Goal: Information Seeking & Learning: Learn about a topic

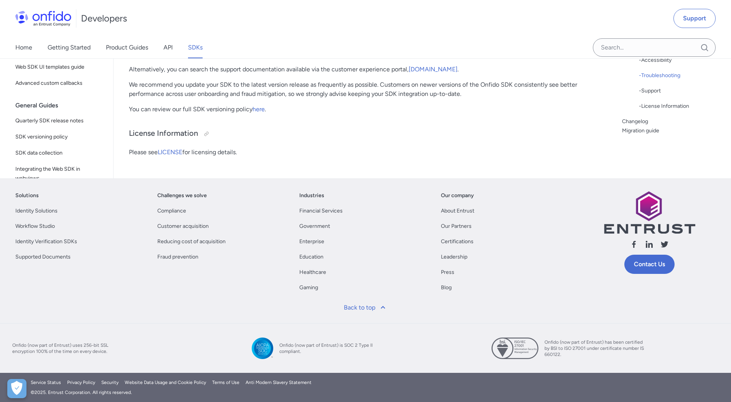
scroll to position [21419, 0]
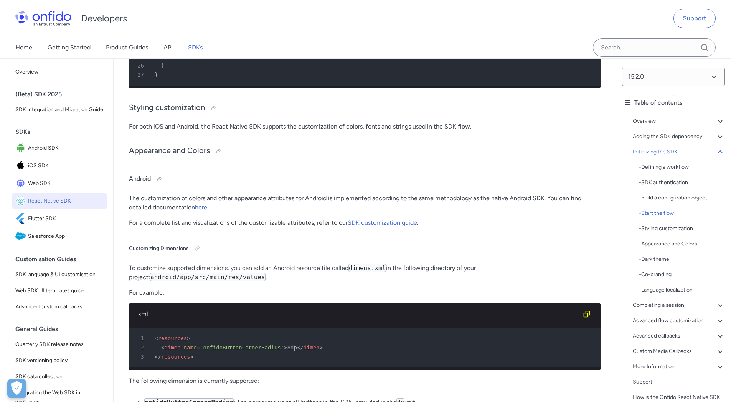
scroll to position [3565, 0]
click at [656, 276] on div "- Co-branding" at bounding box center [682, 274] width 86 height 9
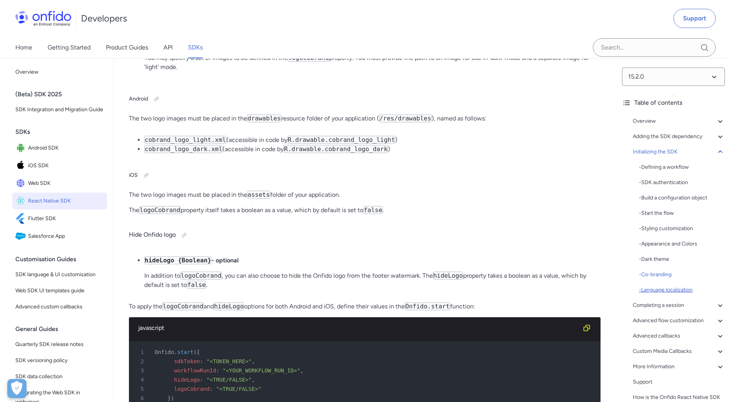
click at [671, 292] on div "- Language localization" at bounding box center [682, 289] width 86 height 9
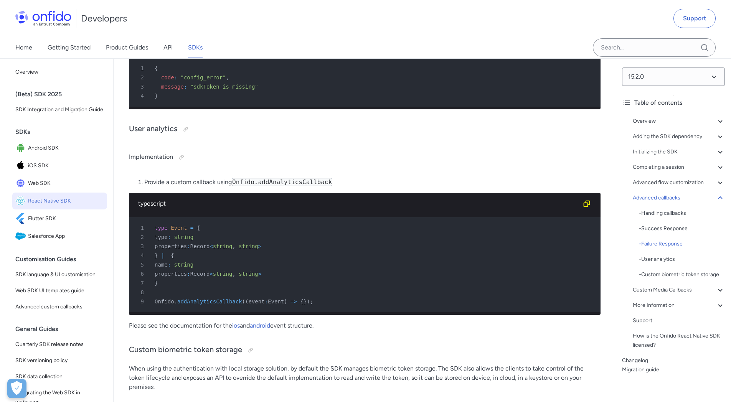
scroll to position [7311, 0]
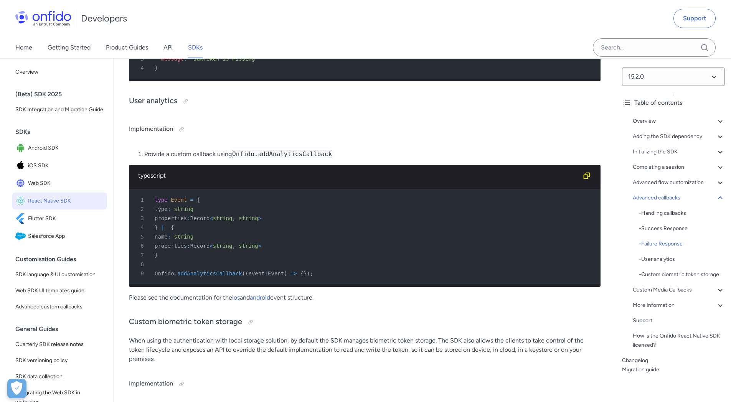
click at [624, 44] on input "Onfido search input field" at bounding box center [654, 47] width 123 height 18
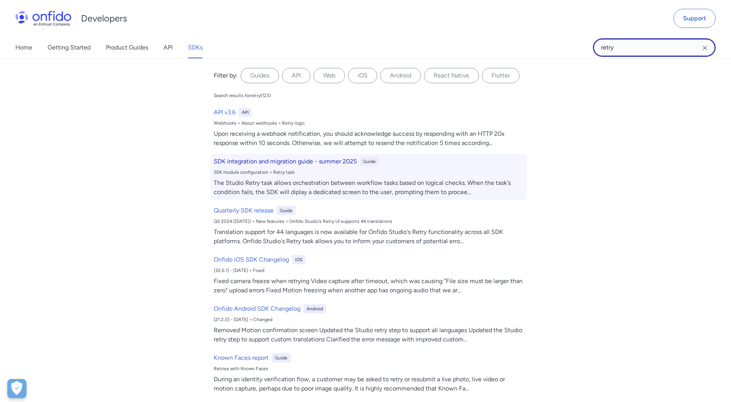
type input "retry"
click at [347, 191] on div "The Studio Retry task allows orchestration between workflow tasks based on logi…" at bounding box center [369, 187] width 310 height 18
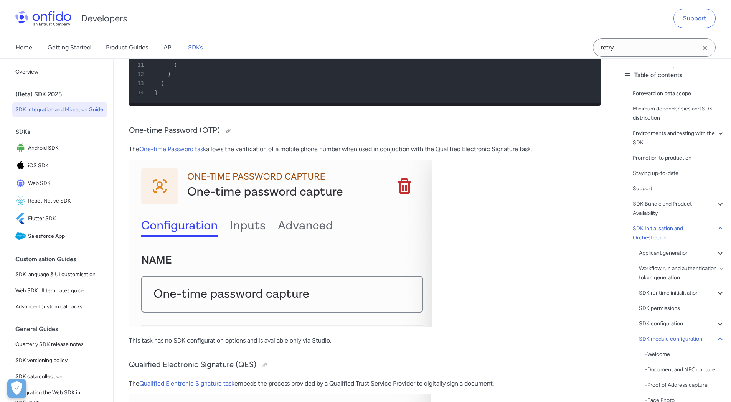
scroll to position [14215, 0]
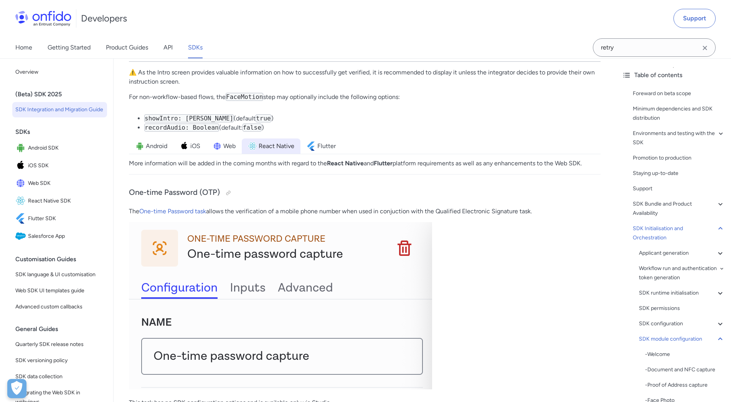
scroll to position [10667, 0]
click at [221, 150] on img at bounding box center [217, 144] width 9 height 9
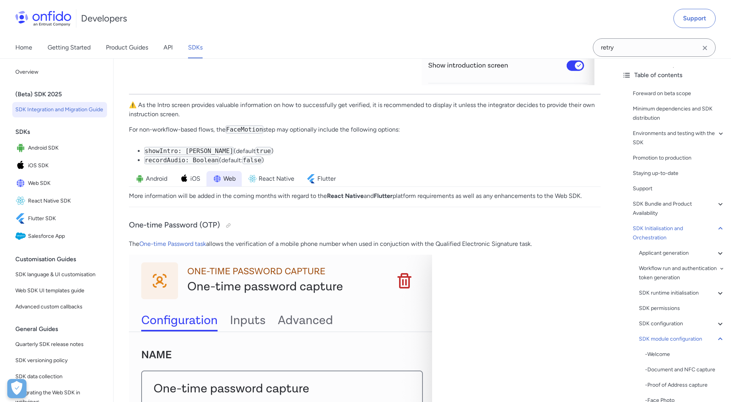
scroll to position [10700, 0]
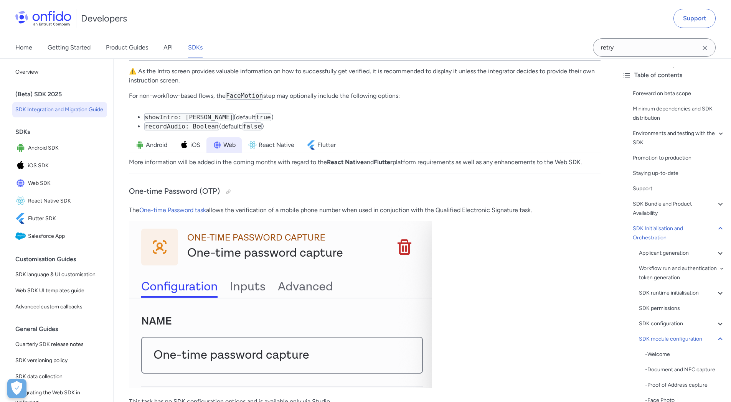
click at [227, 150] on span "Web" at bounding box center [229, 144] width 12 height 9
click at [182, 150] on img at bounding box center [184, 144] width 9 height 9
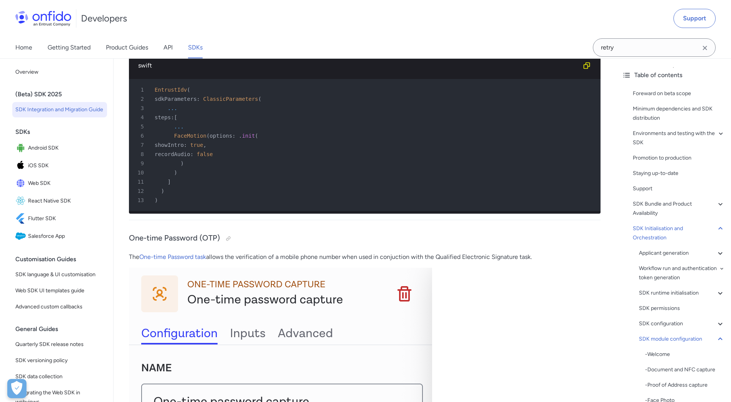
click at [157, 47] on span "Android" at bounding box center [156, 42] width 21 height 9
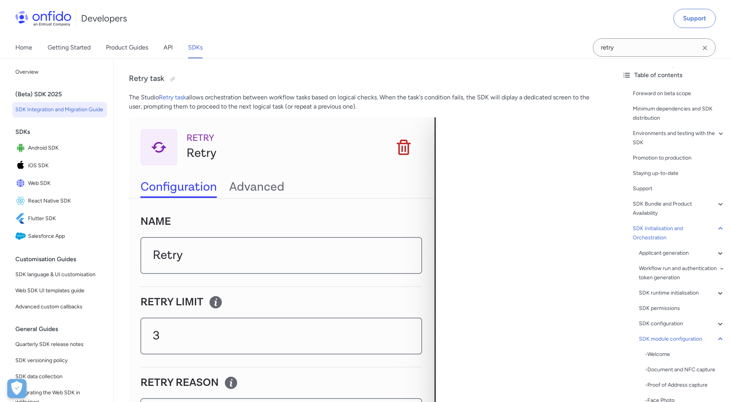
scroll to position [14894, 0]
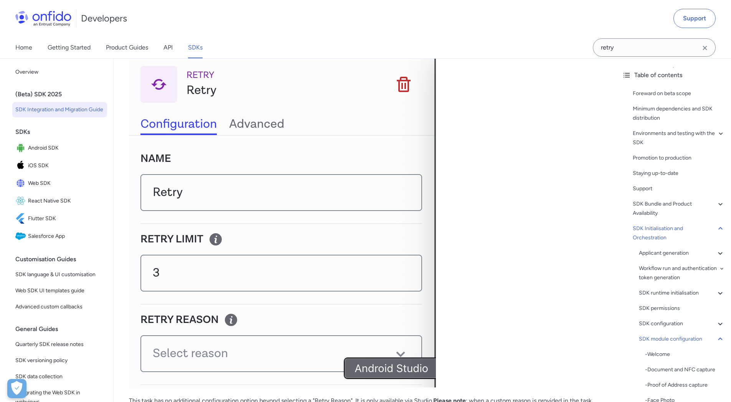
scroll to position [7311, 0]
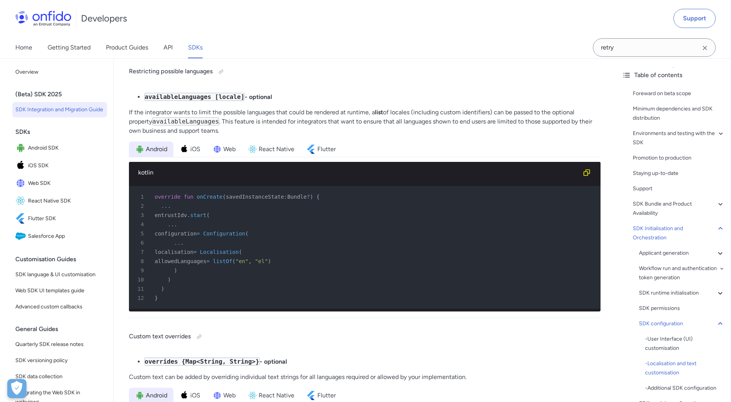
scroll to position [4419, 0]
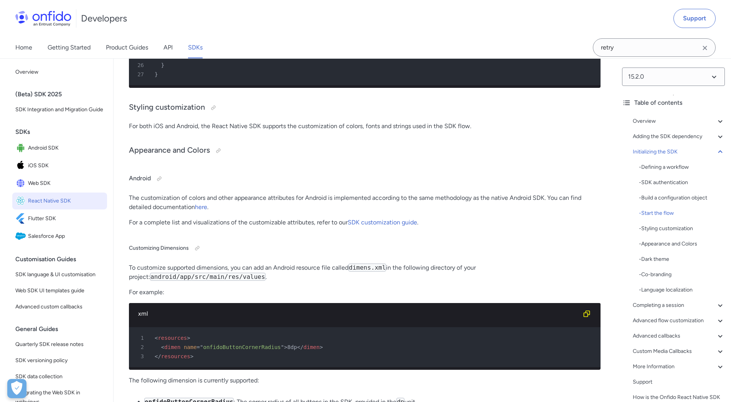
scroll to position [21419, 0]
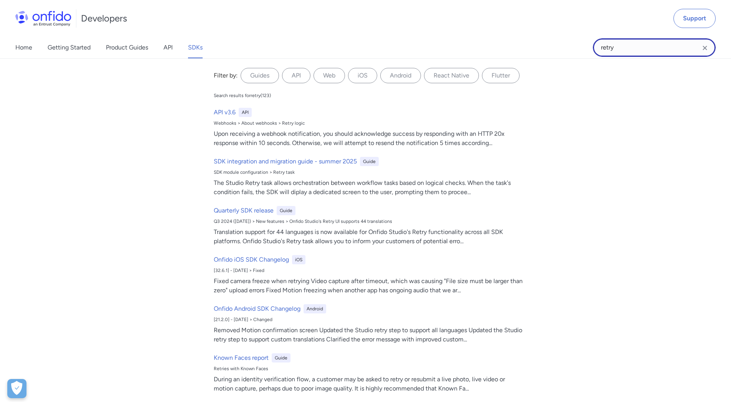
click at [635, 45] on input "retry" at bounding box center [654, 47] width 123 height 18
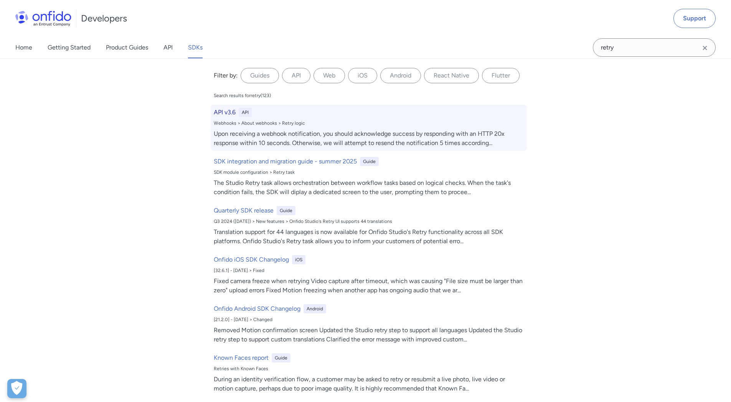
click at [215, 117] on div "API v3.6 API Webhooks > About webhooks > Retry logic Upon receiving a webhook n…" at bounding box center [369, 128] width 316 height 46
select select "http"
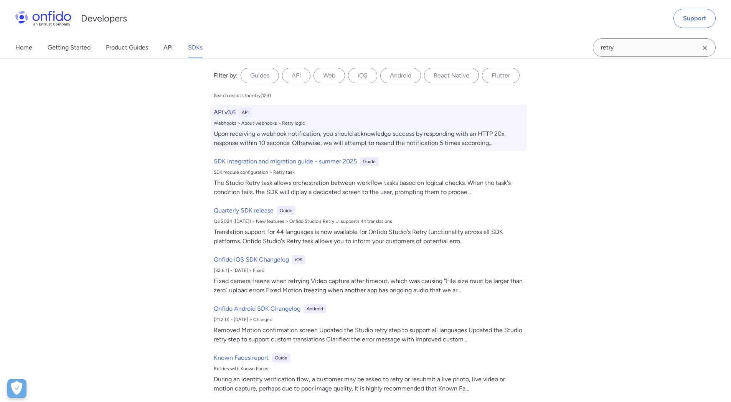
select select "http"
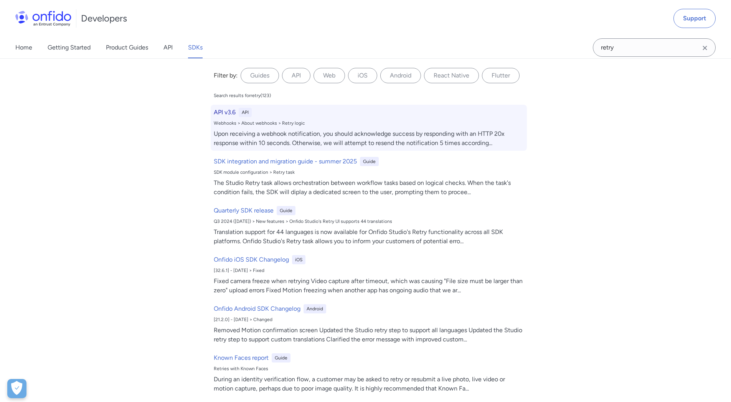
select select "http"
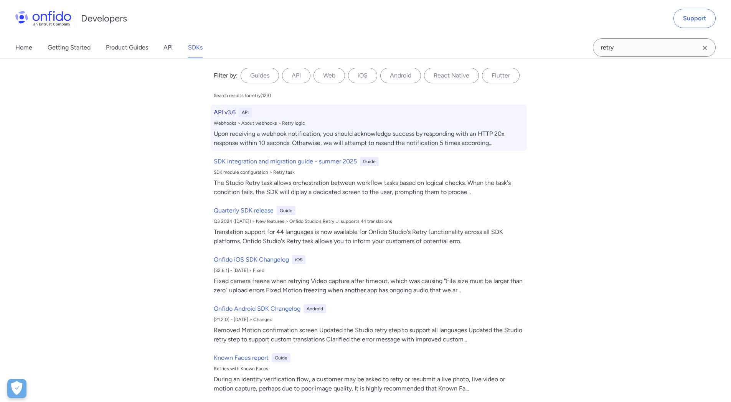
select select "http"
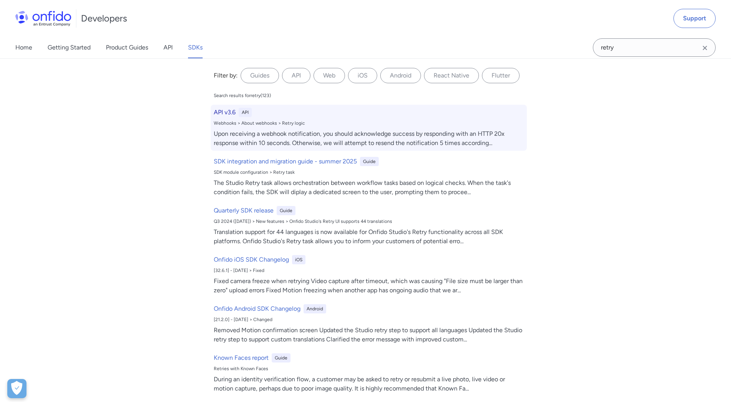
select select "http"
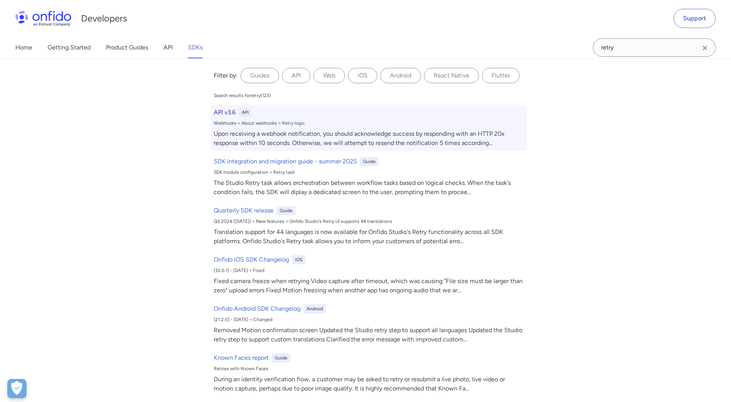
select select "http"
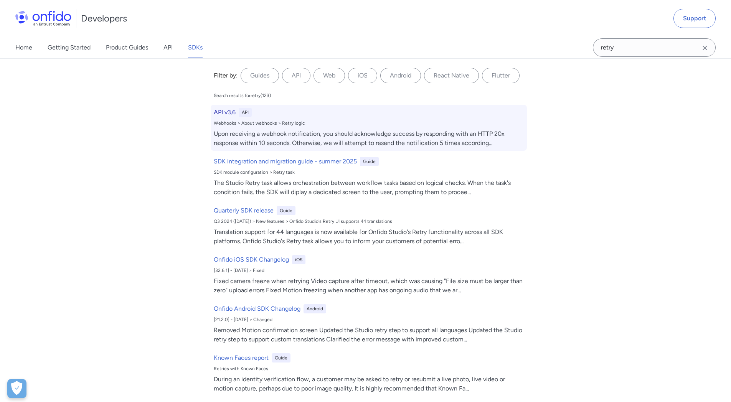
select select "http"
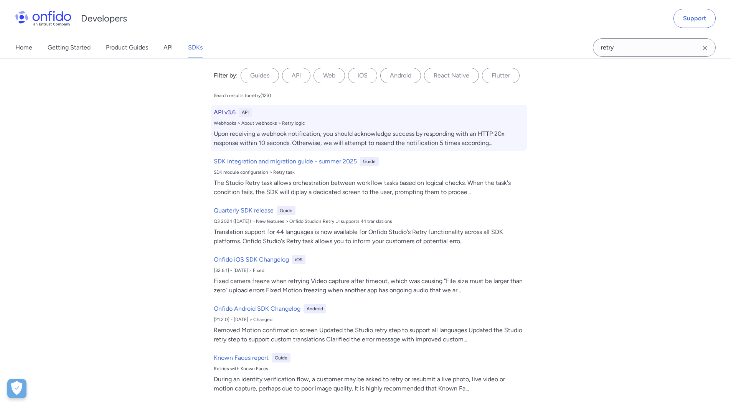
select select "http"
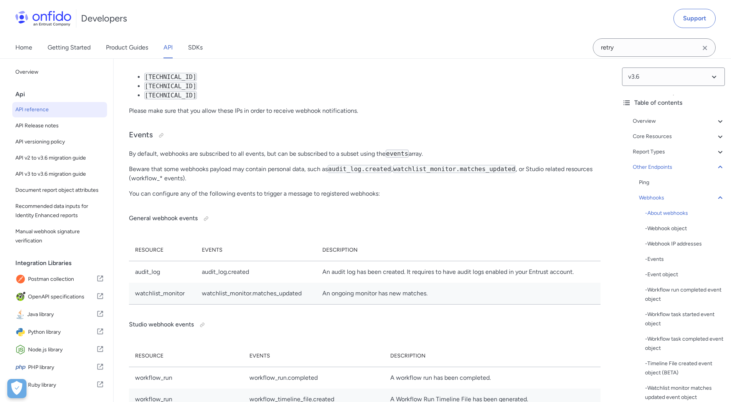
scroll to position [58499, 0]
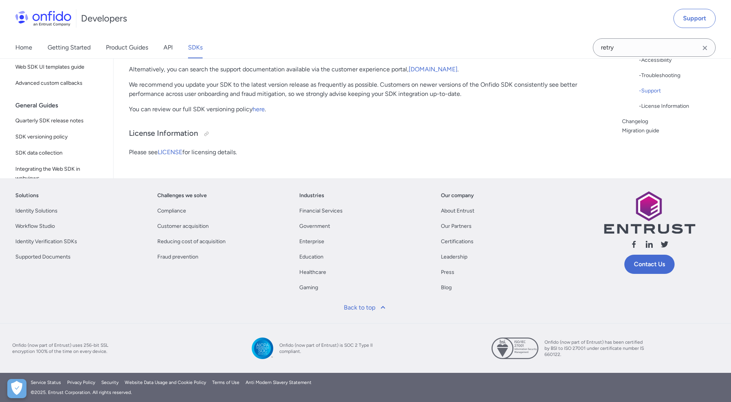
scroll to position [21419, 0]
click at [629, 41] on input "retry" at bounding box center [654, 47] width 123 height 18
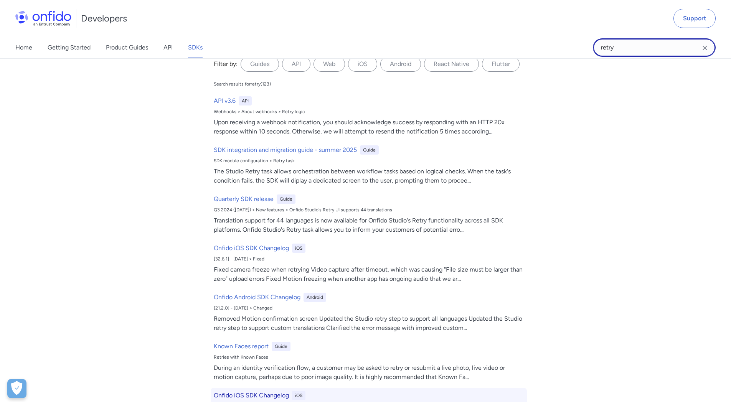
scroll to position [0, 0]
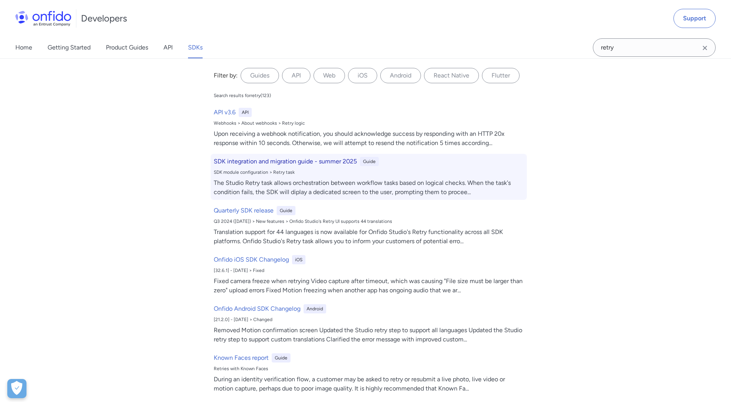
click at [254, 165] on h6 "SDK integration and migration guide - summer 2025" at bounding box center [285, 161] width 143 height 9
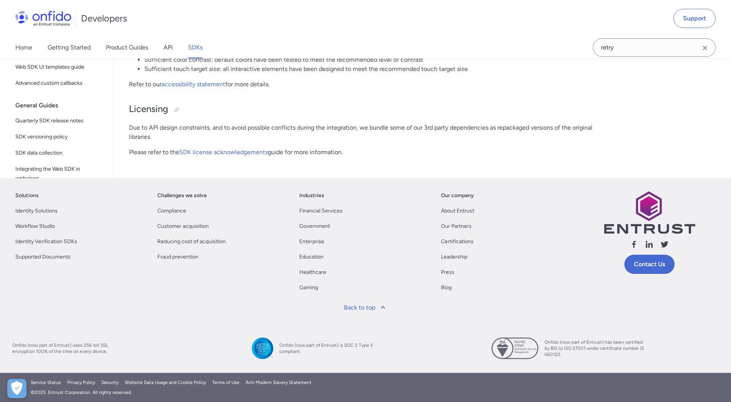
scroll to position [14953, 0]
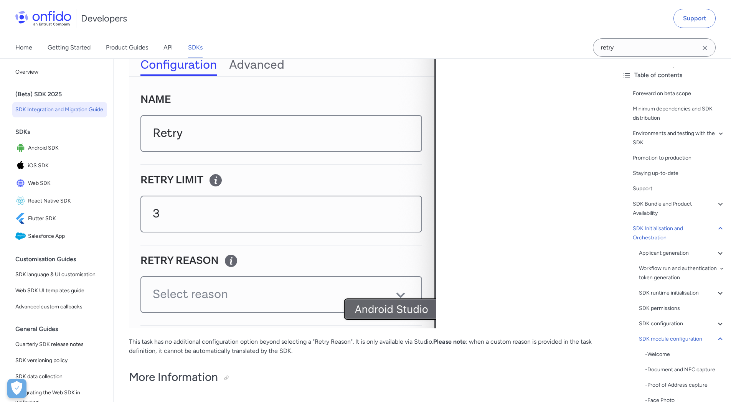
drag, startPoint x: 212, startPoint y: 118, endPoint x: 378, endPoint y: 113, distance: 166.6
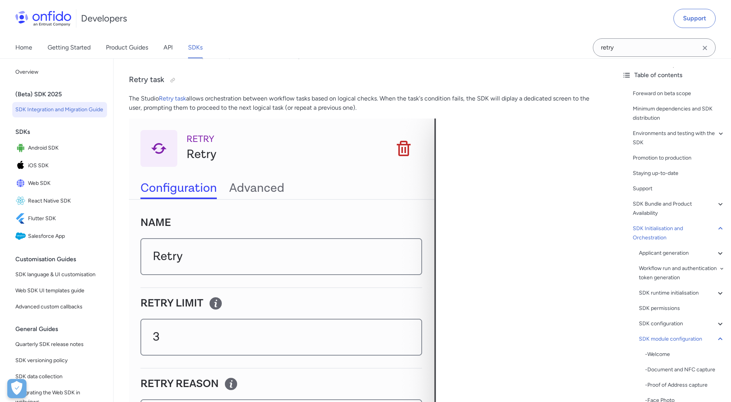
scroll to position [14905, 0]
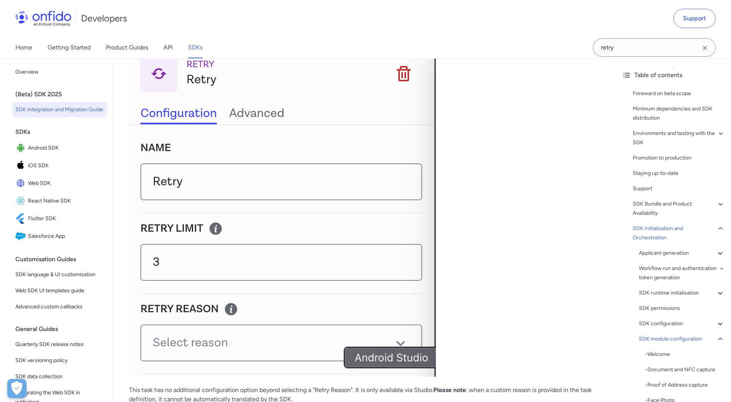
click at [240, 38] on p "The Studio Retry task allows orchestration between workflow tasks based on logi…" at bounding box center [364, 28] width 471 height 18
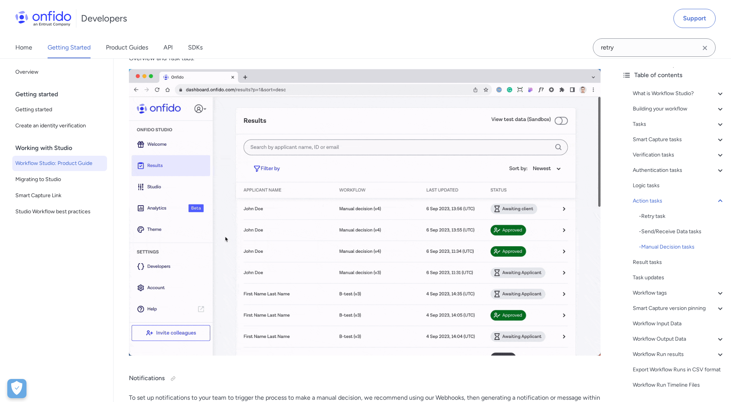
scroll to position [11897, 0]
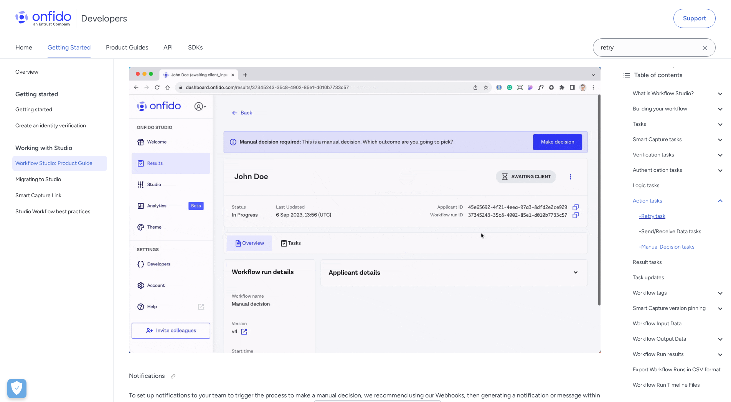
click at [654, 214] on div "- Retry task" at bounding box center [682, 216] width 86 height 9
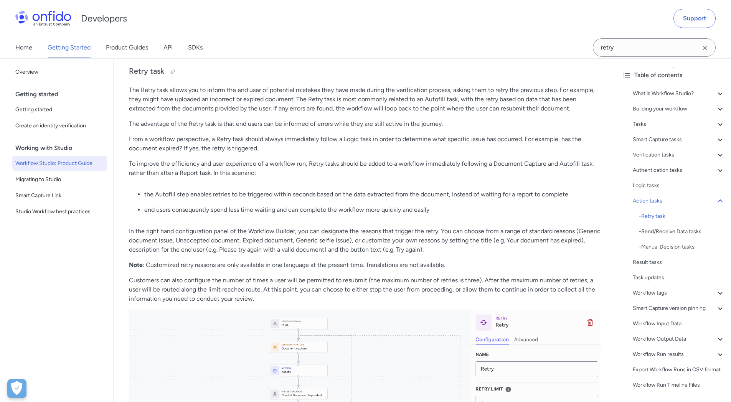
scroll to position [9060, 0]
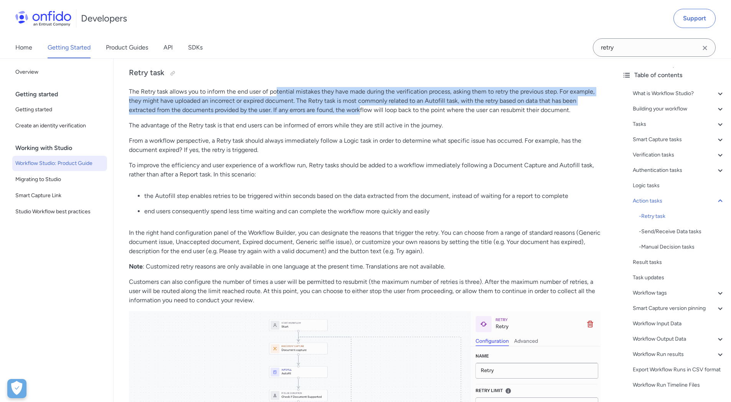
drag, startPoint x: 276, startPoint y: 93, endPoint x: 361, endPoint y: 112, distance: 86.9
click at [361, 112] on p "The Retry task allows you to inform the end user of potential mistakes they hav…" at bounding box center [364, 101] width 471 height 28
click at [191, 46] on link "SDKs" at bounding box center [195, 47] width 15 height 21
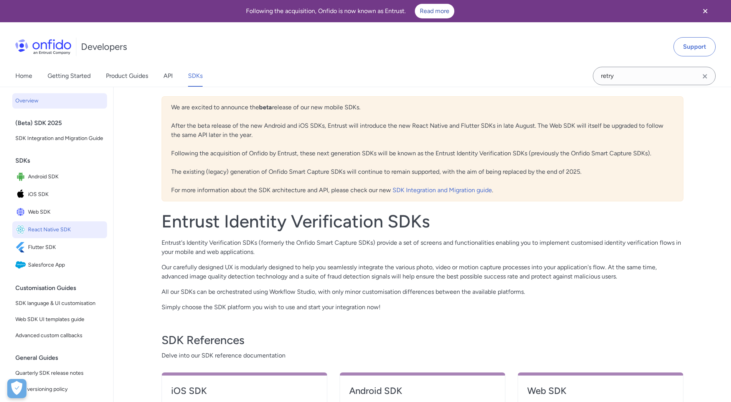
click at [61, 235] on span "React Native SDK" at bounding box center [66, 229] width 76 height 11
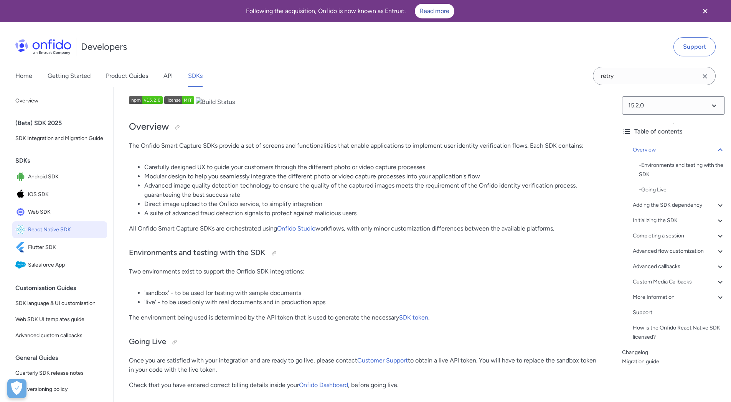
click at [258, 172] on li "Modular design to help you seamlessly integrate the different photo or video ca…" at bounding box center [372, 176] width 456 height 9
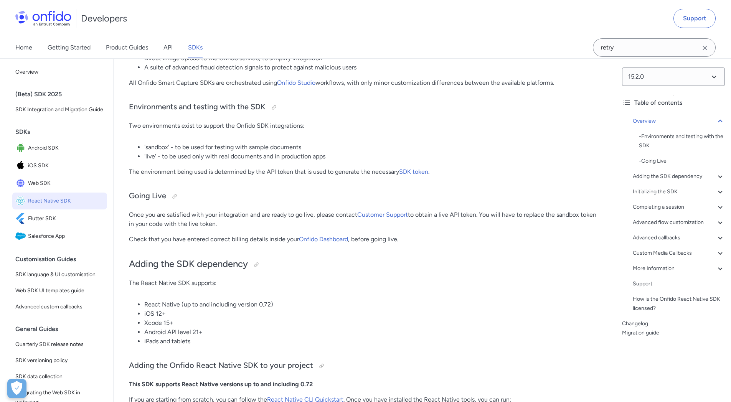
scroll to position [211, 0]
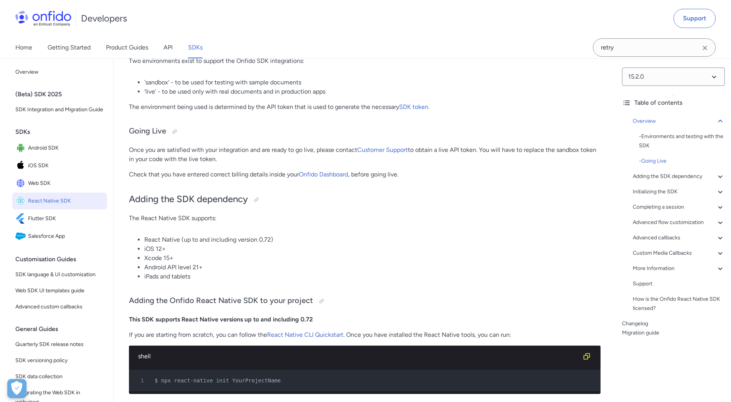
click at [422, 195] on h2 "Adding the SDK dependency" at bounding box center [364, 199] width 471 height 13
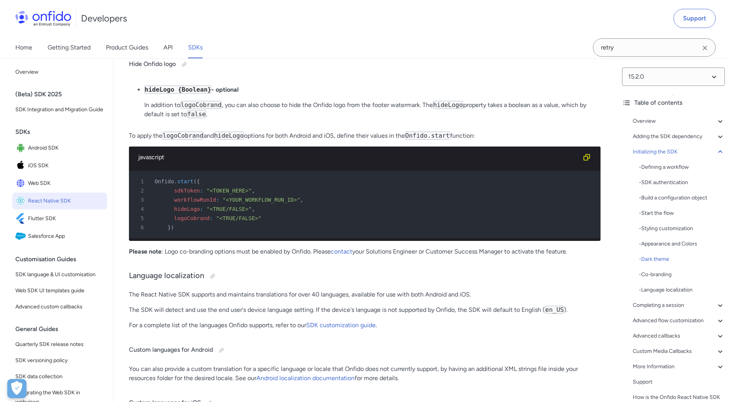
scroll to position [4715, 0]
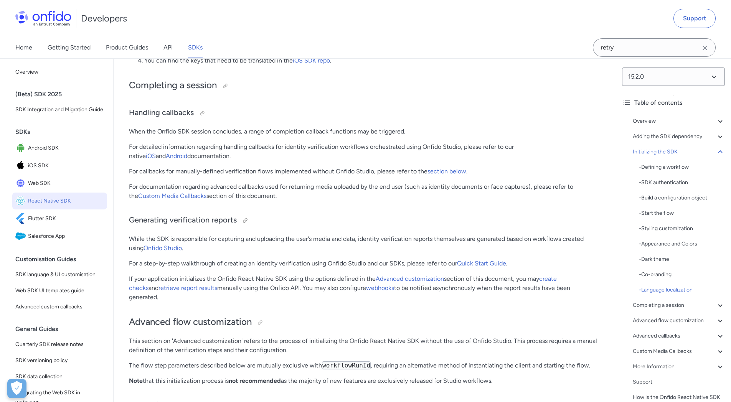
scroll to position [5210, 0]
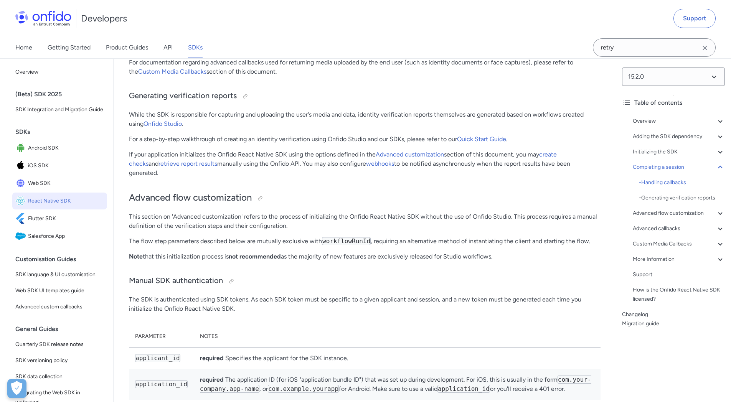
click at [438, 51] on link "section below" at bounding box center [446, 46] width 39 height 7
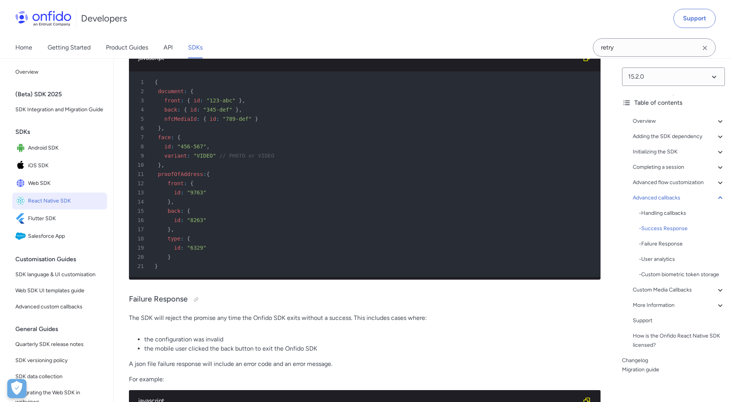
scroll to position [6916, 0]
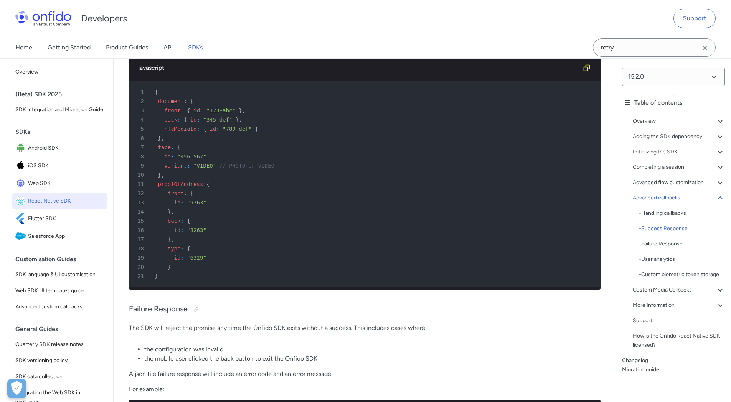
drag, startPoint x: 175, startPoint y: 145, endPoint x: 349, endPoint y: 160, distance: 174.8
click at [330, 10] on h3 "Success Response" at bounding box center [364, 3] width 471 height 12
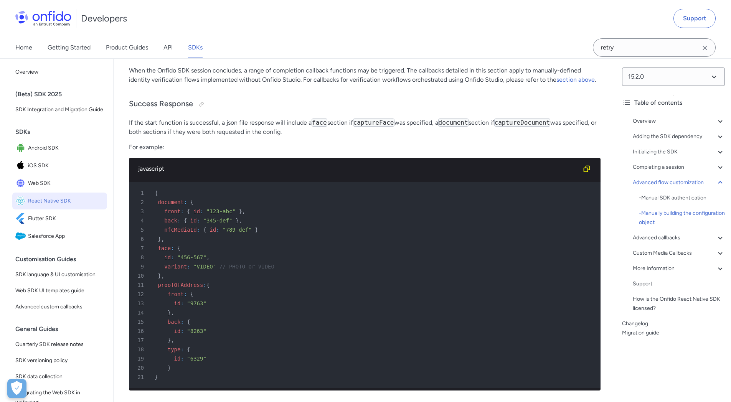
scroll to position [6816, 0]
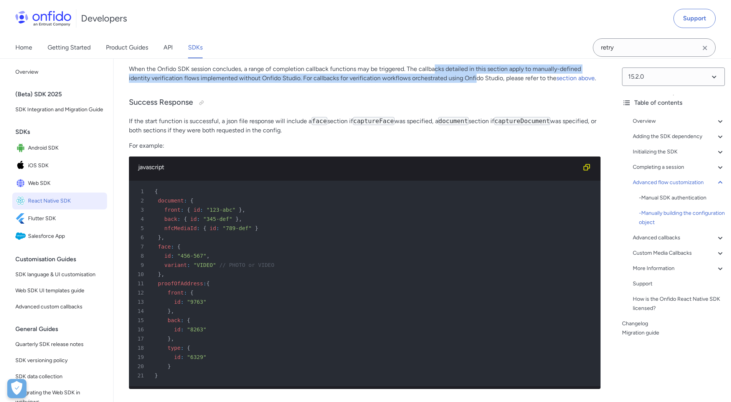
drag, startPoint x: 434, startPoint y: 190, endPoint x: 477, endPoint y: 194, distance: 43.5
click at [477, 83] on p "When the Onfido SDK session concludes, a range of completion callback functions…" at bounding box center [364, 73] width 471 height 18
click at [211, 83] on p "When the Onfido SDK session concludes, a range of completion callback functions…" at bounding box center [364, 73] width 471 height 18
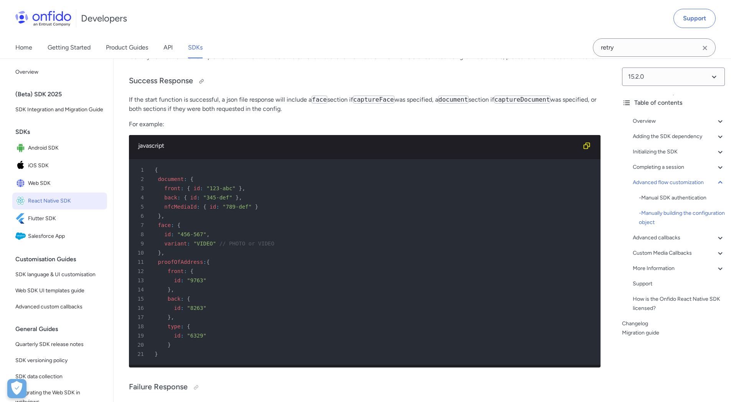
scroll to position [6910, 0]
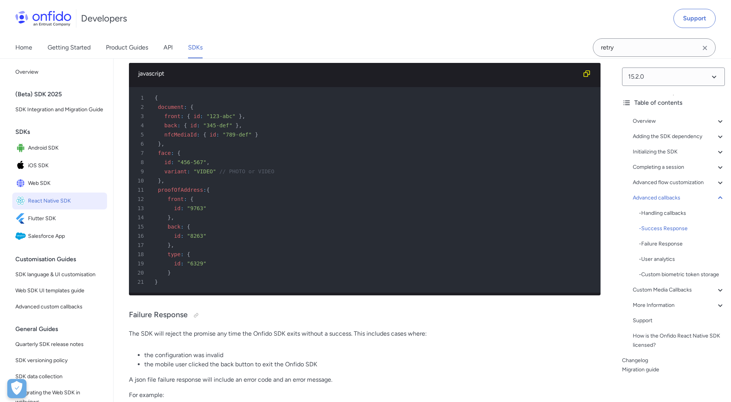
drag, startPoint x: 204, startPoint y: 148, endPoint x: 308, endPoint y: 163, distance: 105.1
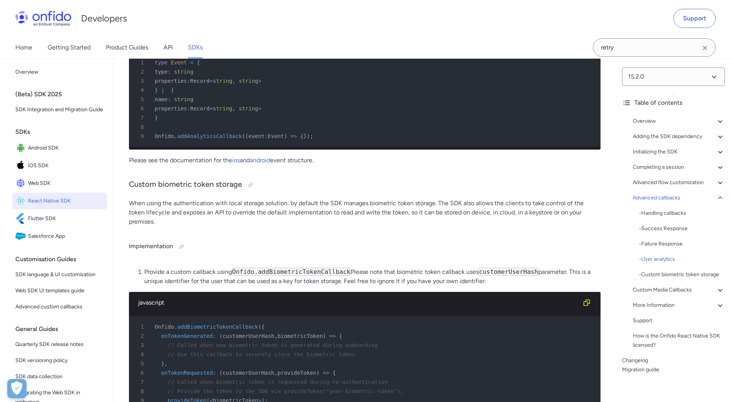
scroll to position [7456, 0]
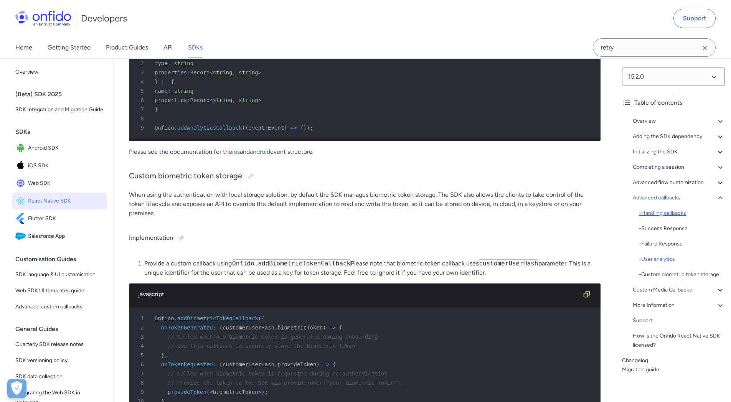
click at [666, 210] on div "- Handling callbacks" at bounding box center [682, 213] width 86 height 9
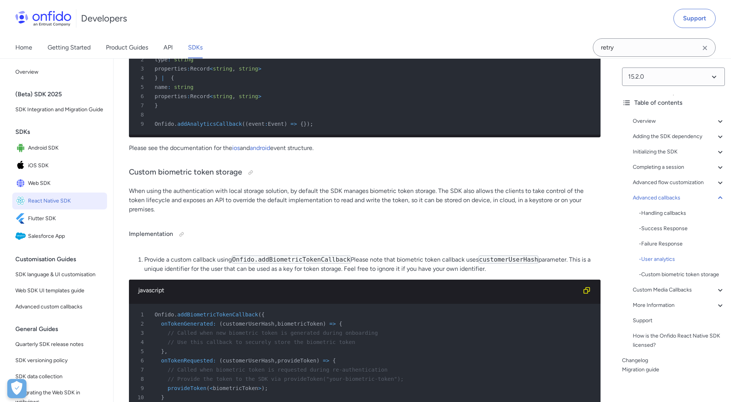
scroll to position [7426, 0]
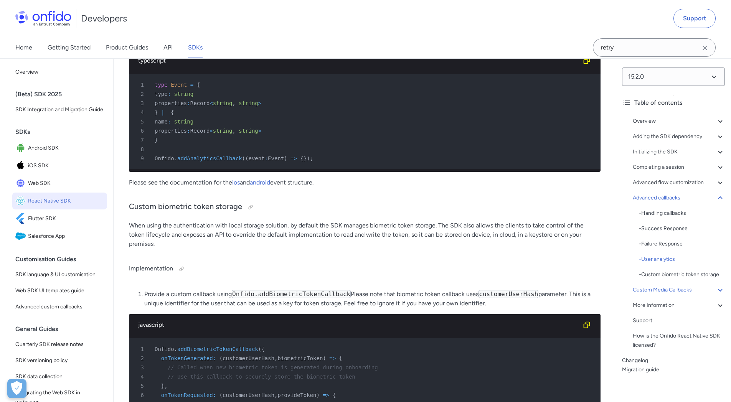
click at [715, 295] on icon at bounding box center [719, 289] width 9 height 9
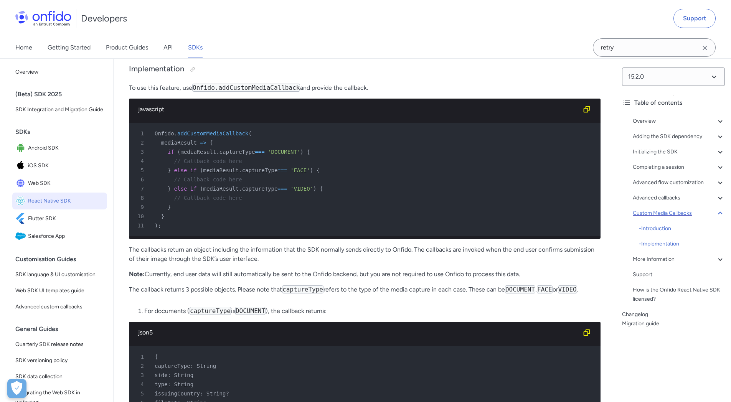
click at [667, 241] on div "- Implementation" at bounding box center [682, 243] width 86 height 9
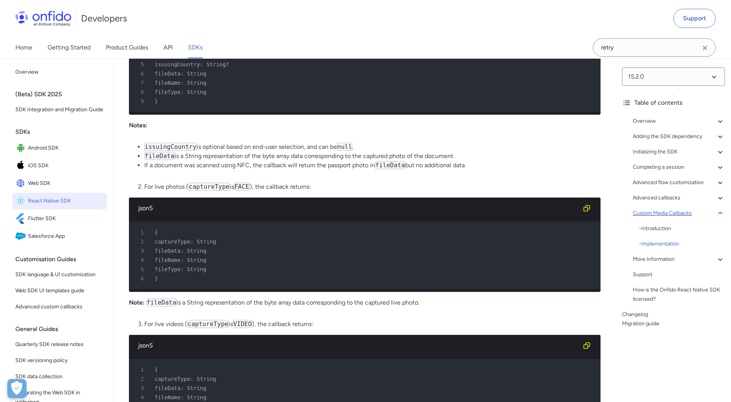
scroll to position [8310, 0]
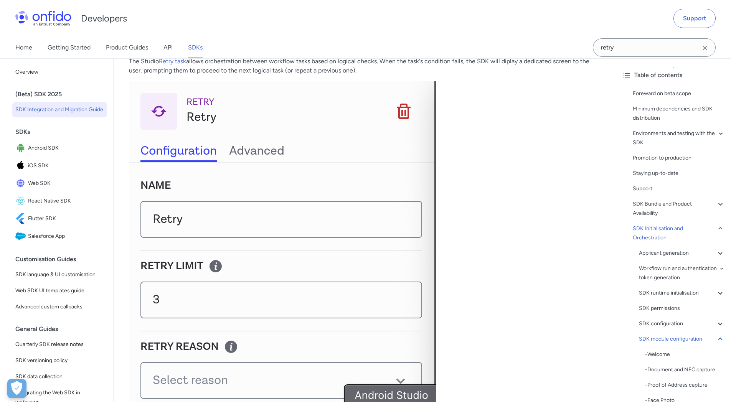
scroll to position [14810, 0]
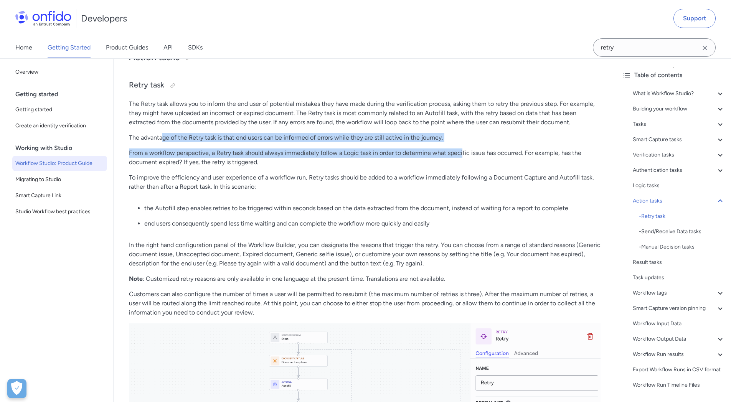
drag, startPoint x: 164, startPoint y: 137, endPoint x: 462, endPoint y: 149, distance: 297.9
click at [462, 149] on div "Workflow Studio What is Workflow Studio? Workflow Studio is a tool for building…" at bounding box center [364, 79] width 471 height 18061
click at [263, 153] on p "From a workflow perspective, a Retry task should always immediately follow a Lo…" at bounding box center [364, 157] width 471 height 18
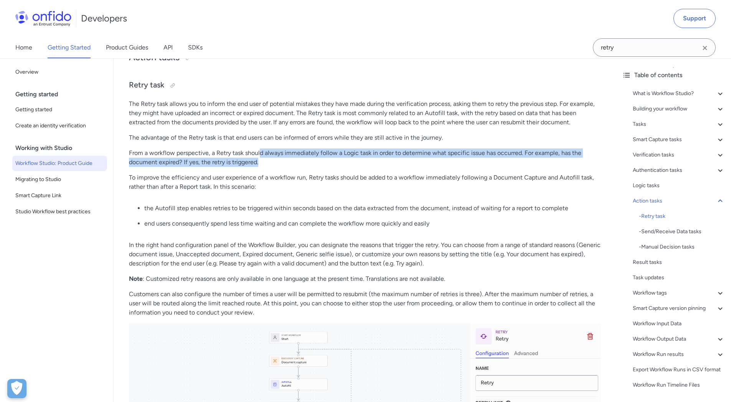
drag, startPoint x: 260, startPoint y: 153, endPoint x: 309, endPoint y: 165, distance: 50.7
click at [309, 165] on p "From a workflow perspective, a Retry task should always immediately follow a Lo…" at bounding box center [364, 157] width 471 height 18
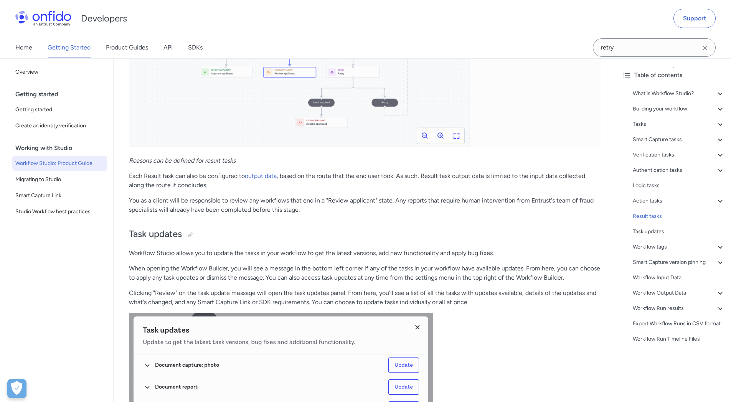
scroll to position [12527, 0]
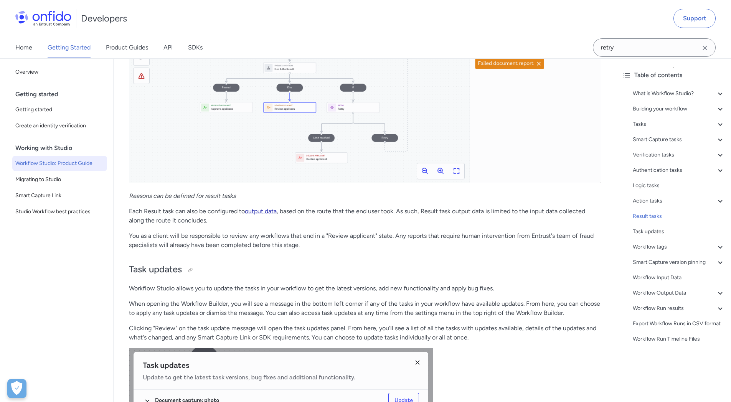
click at [264, 211] on link "output data" at bounding box center [261, 211] width 32 height 7
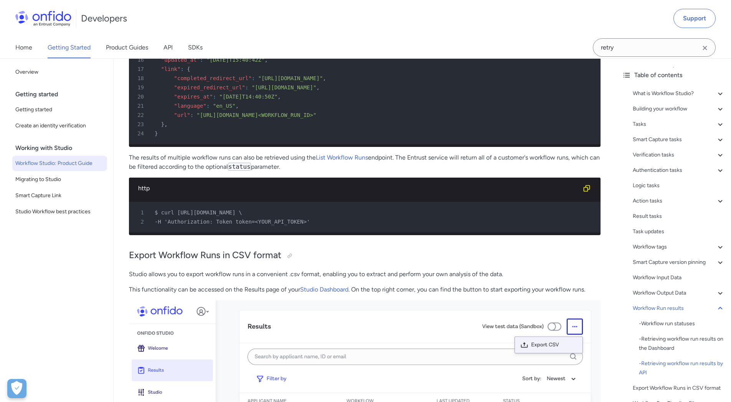
scroll to position [16970, 0]
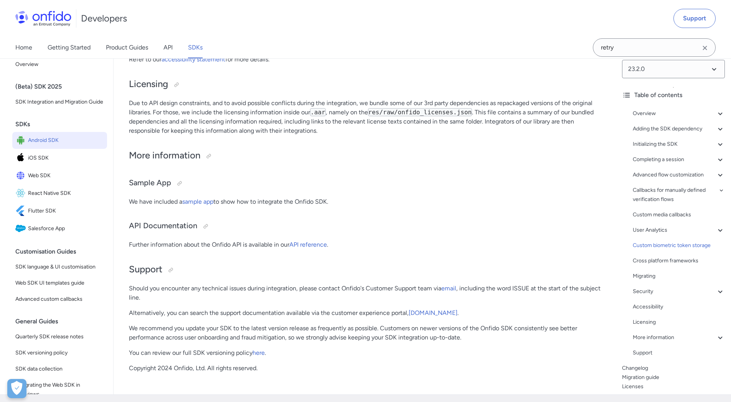
scroll to position [16407, 0]
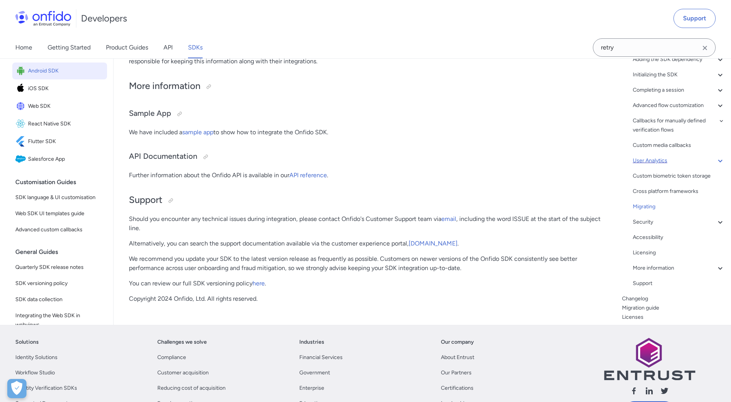
click at [715, 165] on icon at bounding box center [719, 160] width 9 height 9
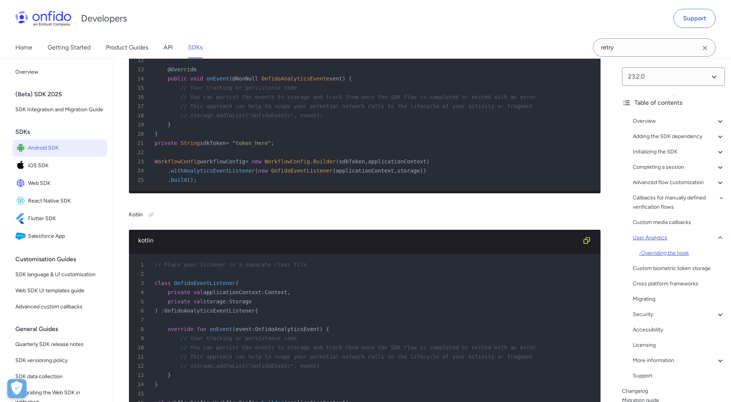
click at [678, 251] on div "- Overriding the hook" at bounding box center [682, 253] width 86 height 9
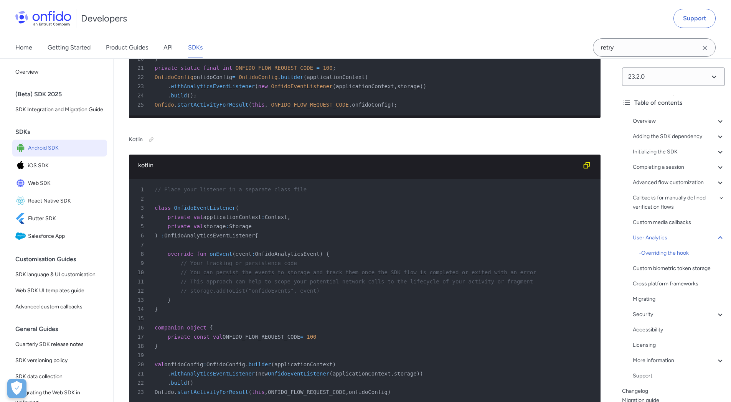
scroll to position [14530, 0]
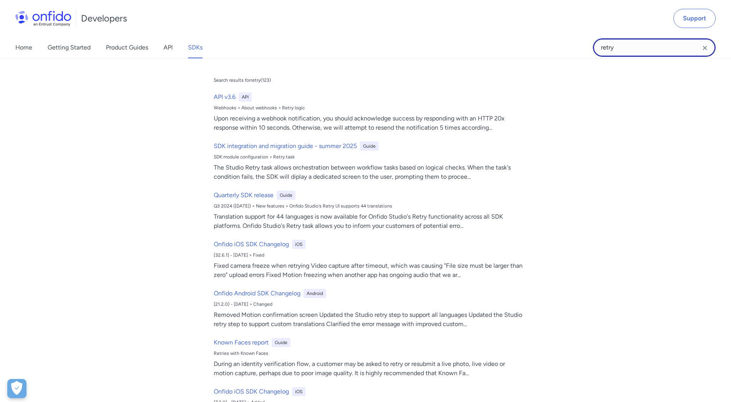
click at [629, 51] on input "retry" at bounding box center [654, 47] width 123 height 18
drag, startPoint x: 629, startPoint y: 48, endPoint x: 500, endPoint y: 41, distance: 129.5
click at [500, 41] on div "Home Getting Started Product Guides API SDKs retry retry Search results for ret…" at bounding box center [365, 47] width 731 height 21
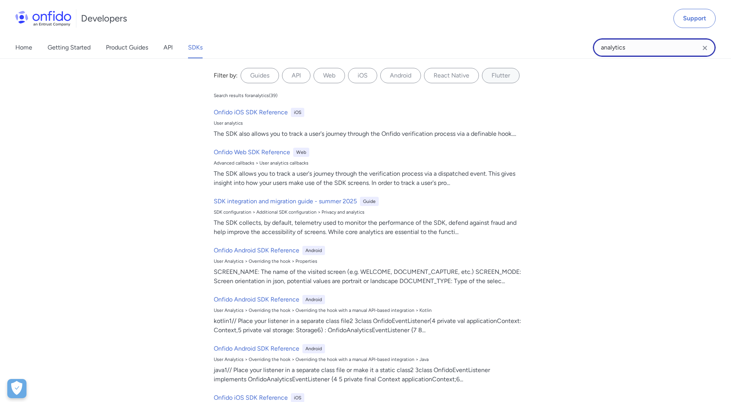
type input "analytics"
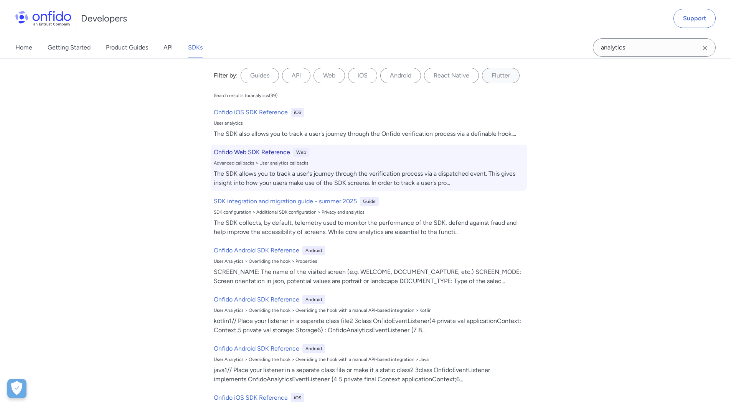
click at [258, 157] on h6 "Onfido Web SDK Reference" at bounding box center [252, 152] width 76 height 9
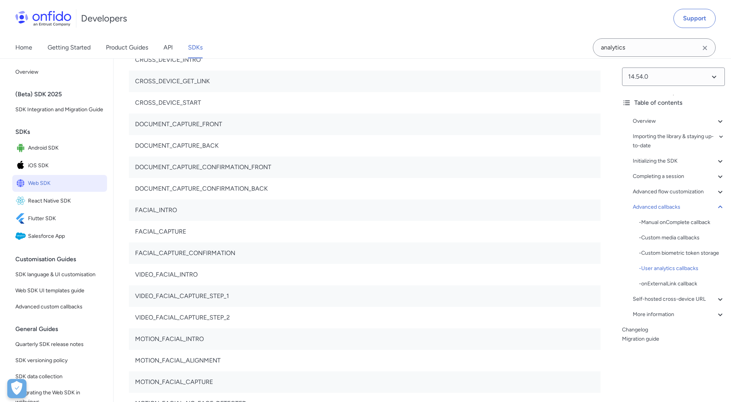
scroll to position [18145, 0]
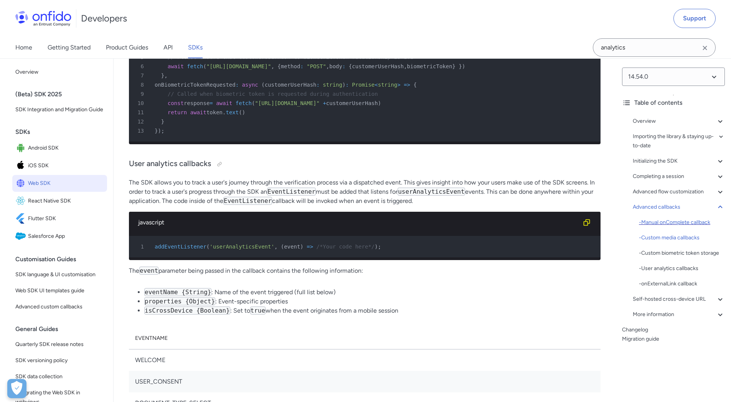
click at [666, 224] on div "- Manual onComplete callback" at bounding box center [682, 222] width 86 height 9
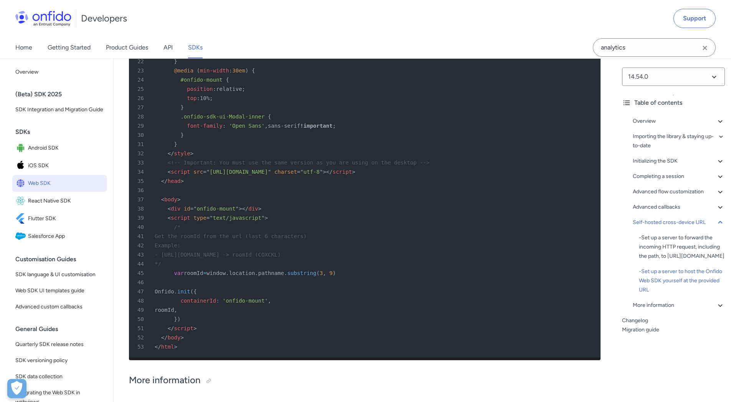
scroll to position [20242, 0]
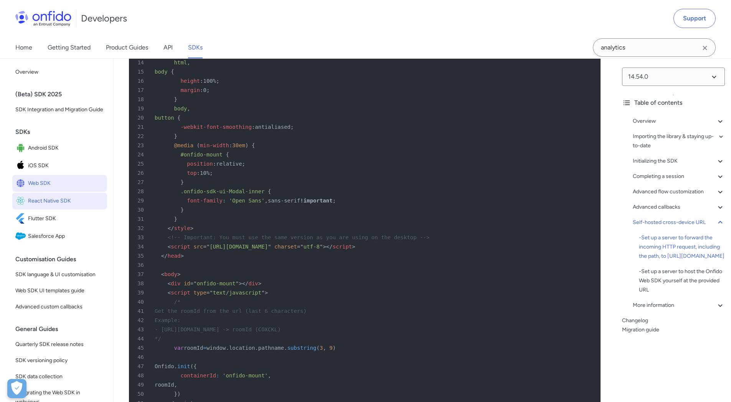
click at [48, 206] on span "React Native SDK" at bounding box center [66, 201] width 76 height 11
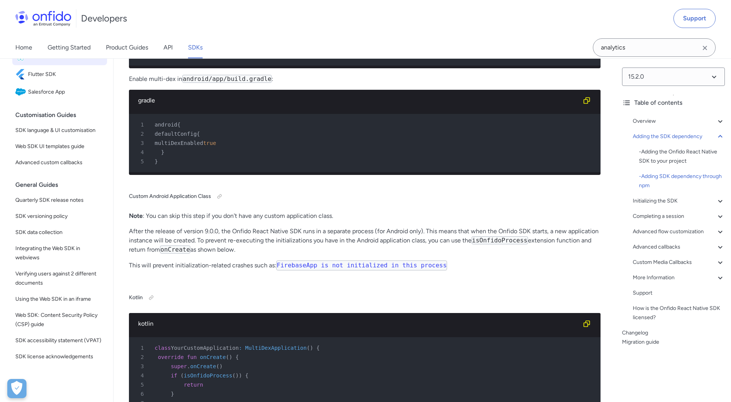
scroll to position [922, 0]
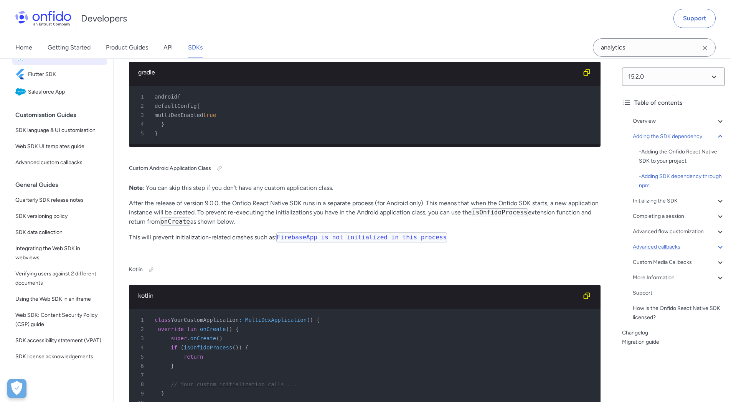
click at [715, 249] on icon at bounding box center [719, 246] width 9 height 9
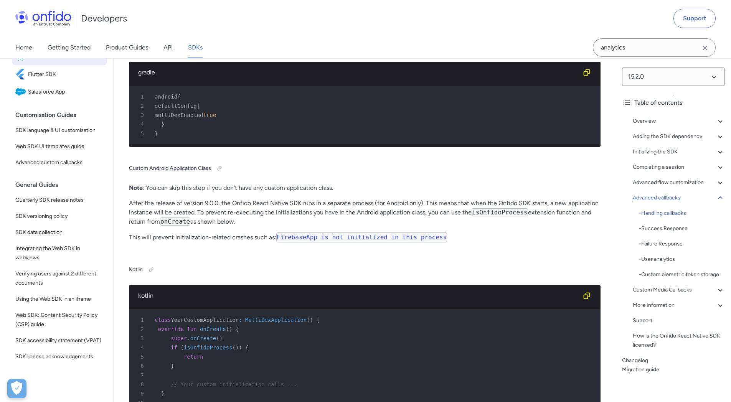
scroll to position [6869, 0]
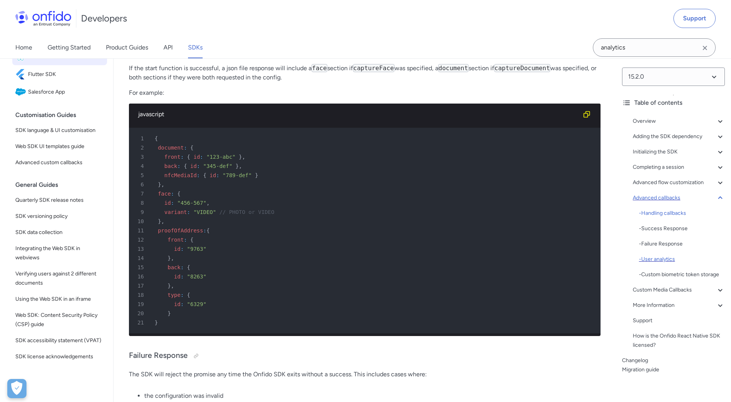
click at [664, 259] on div "- User analytics" at bounding box center [682, 259] width 86 height 9
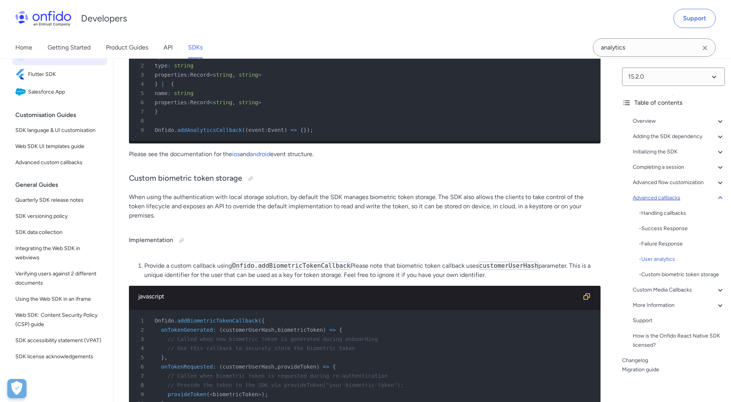
drag, startPoint x: 234, startPoint y: 139, endPoint x: 346, endPoint y: 142, distance: 112.1
click at [346, 15] on li "Provide a custom callback using Onfido.addAnalyticsCallback" at bounding box center [372, 10] width 456 height 9
copy code "Onfido.addAnalyticsCallback"
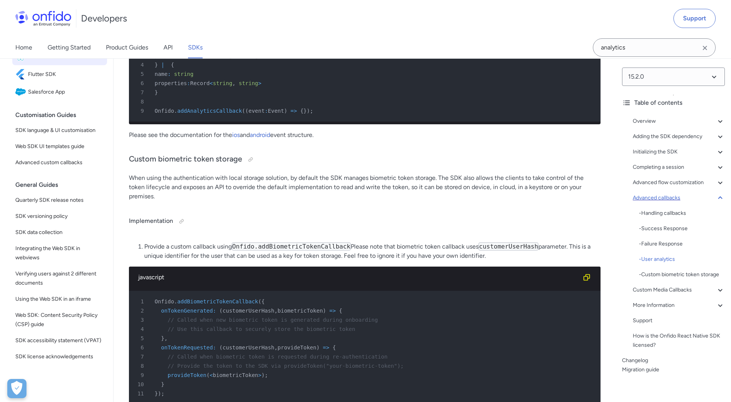
scroll to position [7474, 0]
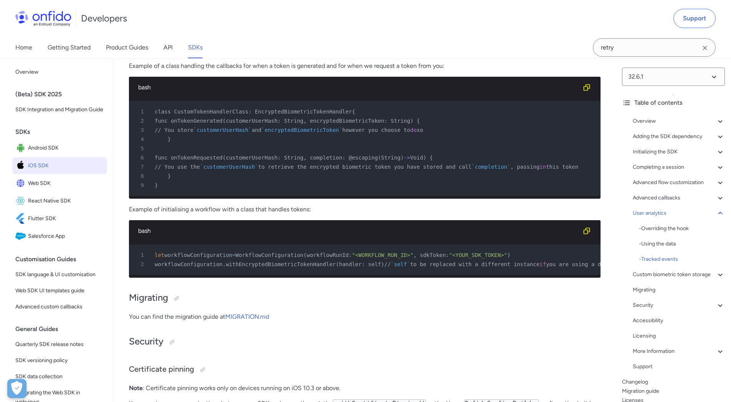
scroll to position [20284, 0]
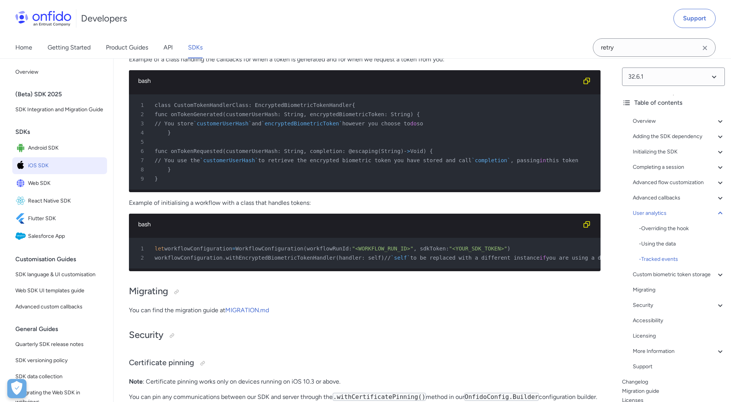
scroll to position [20301, 0]
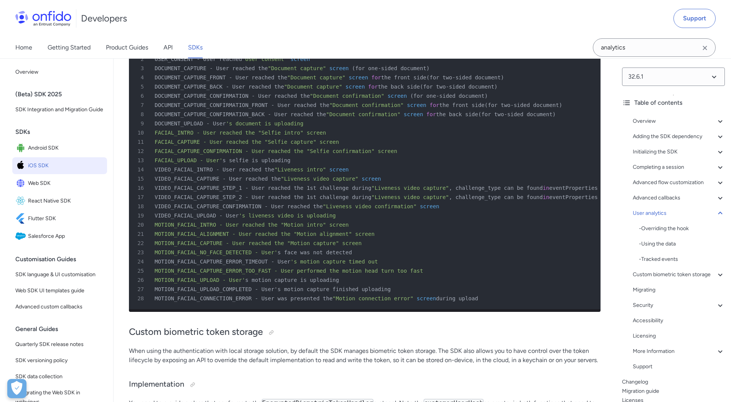
scroll to position [19923, 0]
